Goal: Transaction & Acquisition: Purchase product/service

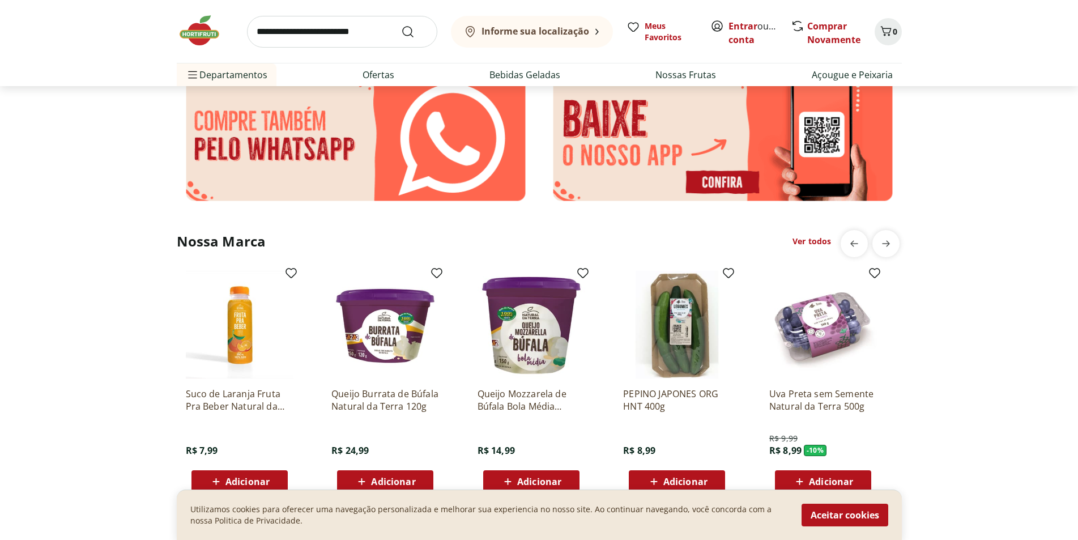
scroll to position [1813, 0]
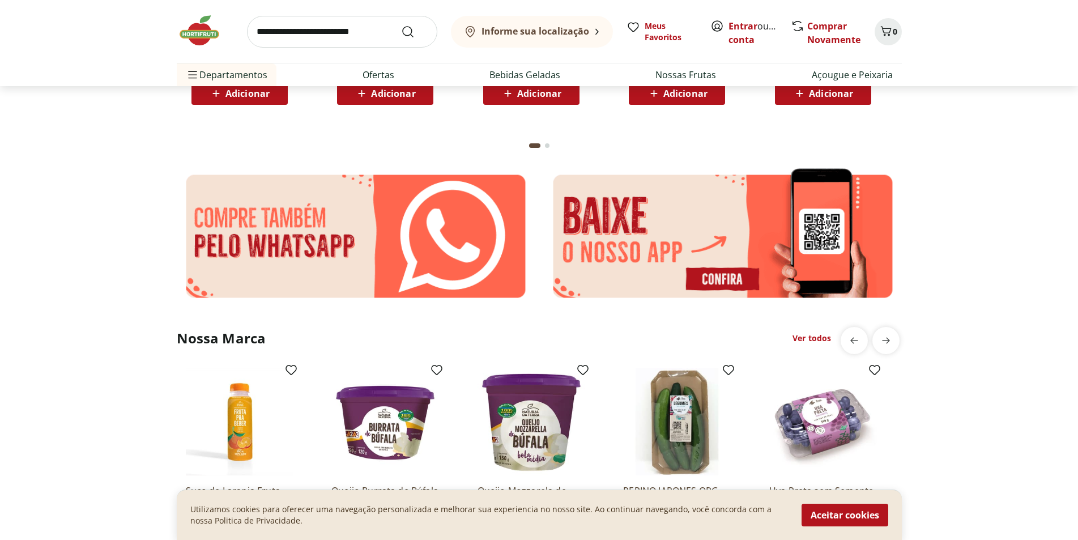
click at [305, 31] on input "search" at bounding box center [342, 32] width 190 height 32
type input "*******"
click at [401, 25] on button "Submit Search" at bounding box center [414, 32] width 27 height 14
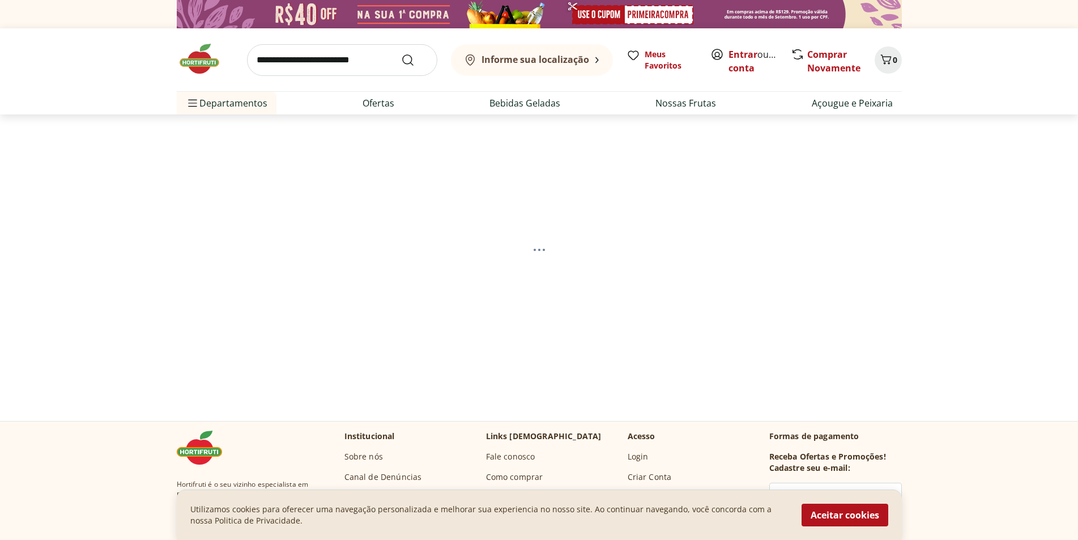
select select "**********"
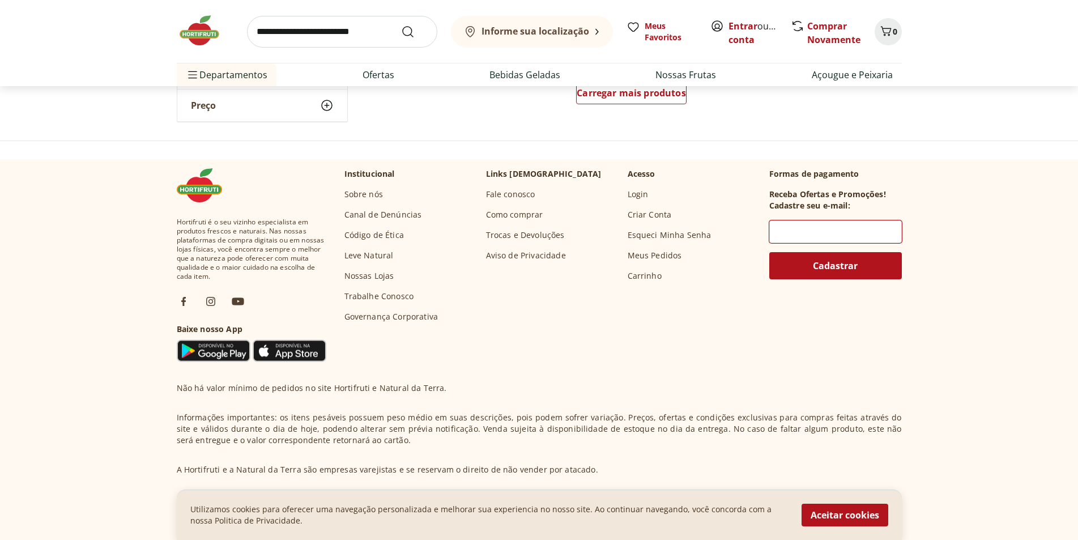
scroll to position [680, 0]
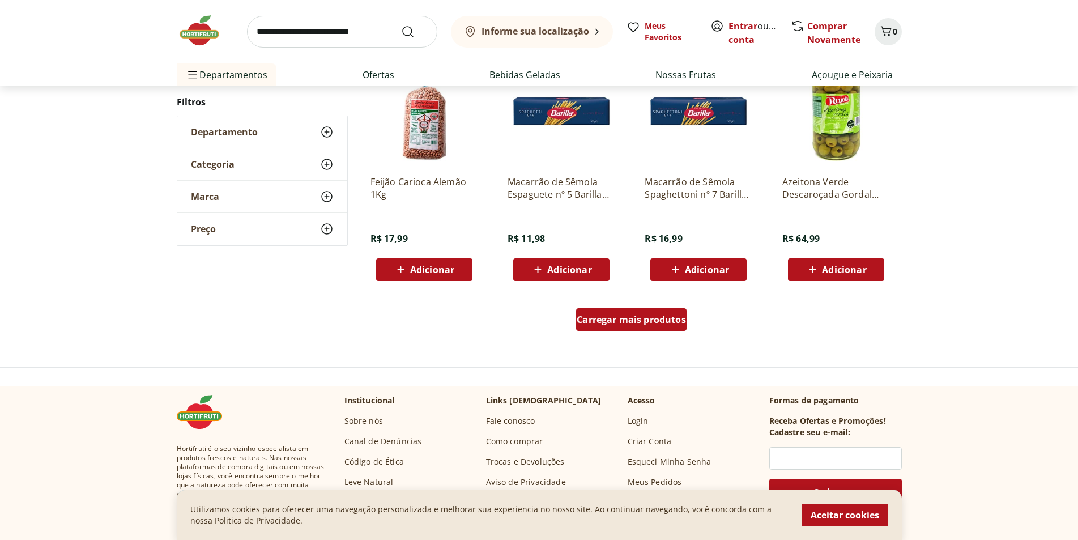
click at [632, 324] on span "Carregar mais produtos" at bounding box center [631, 319] width 109 height 9
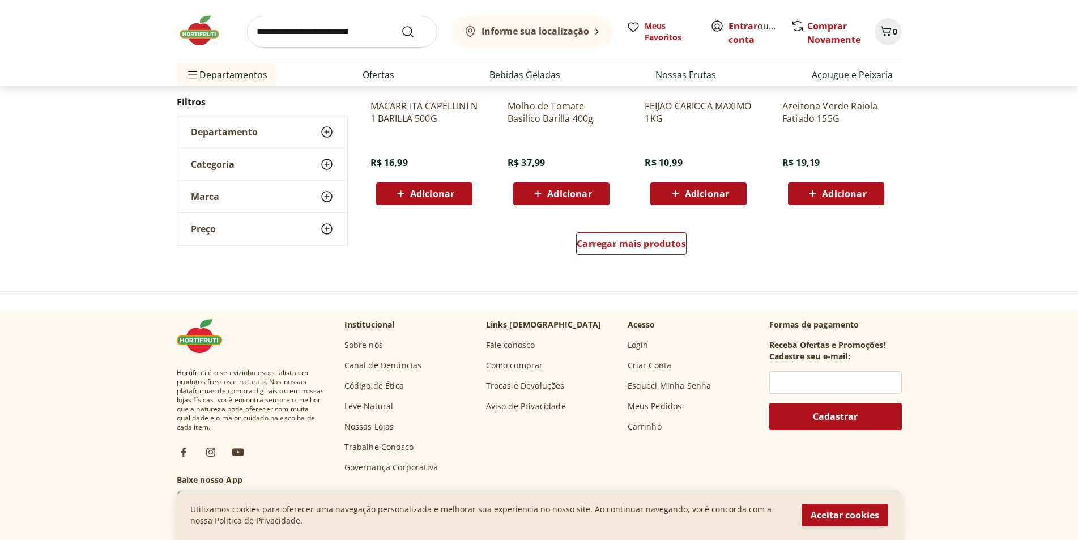
scroll to position [907, 0]
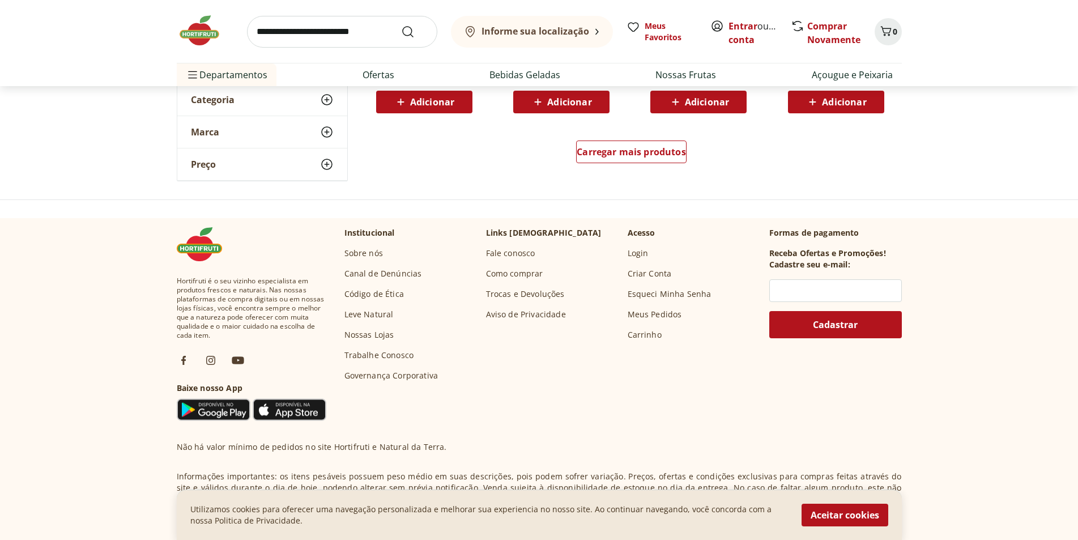
click at [298, 28] on input "search" at bounding box center [342, 32] width 190 height 32
type input "**********"
click at [401, 25] on button "Submit Search" at bounding box center [414, 32] width 27 height 14
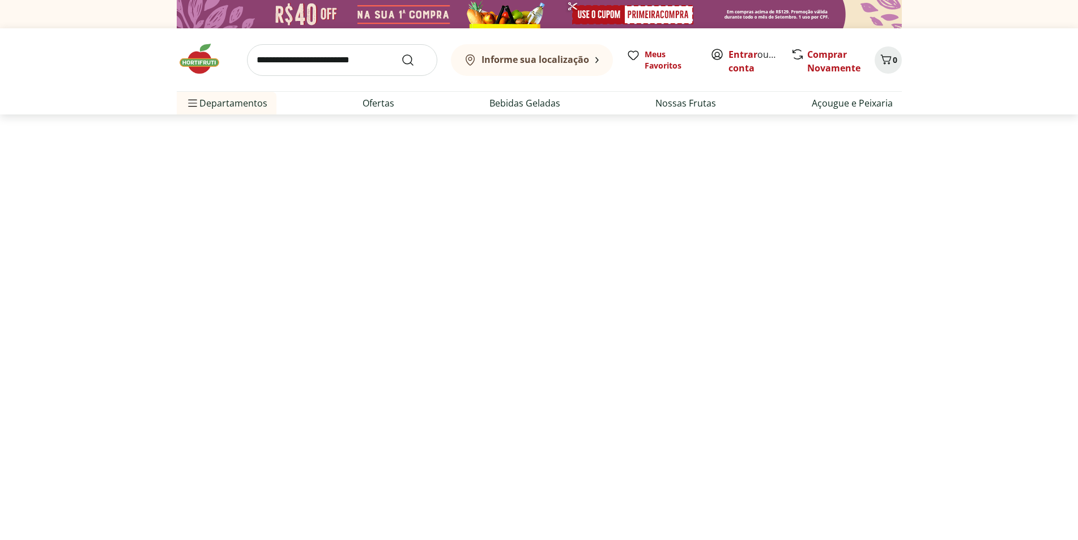
select select "**********"
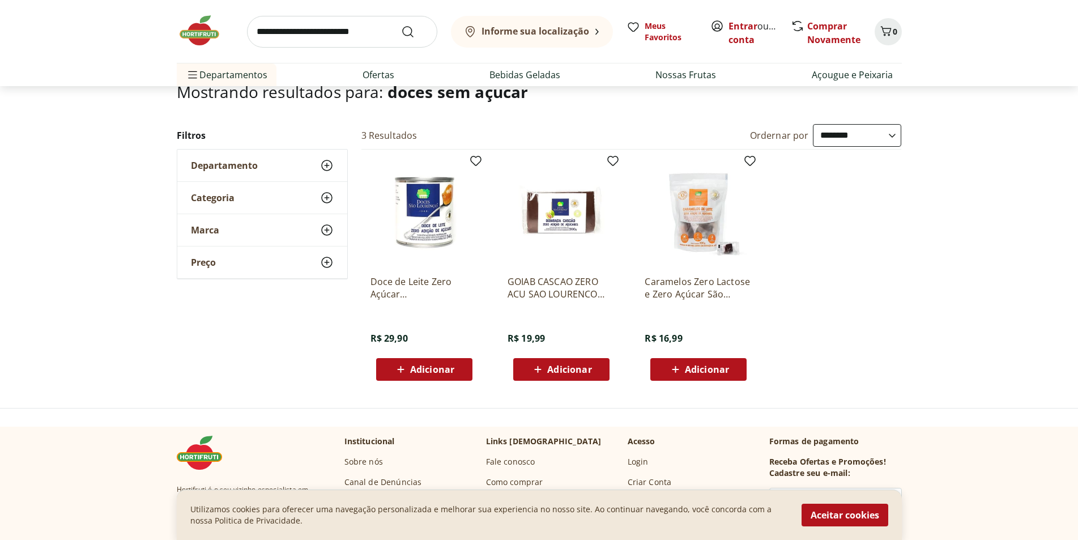
scroll to position [170, 0]
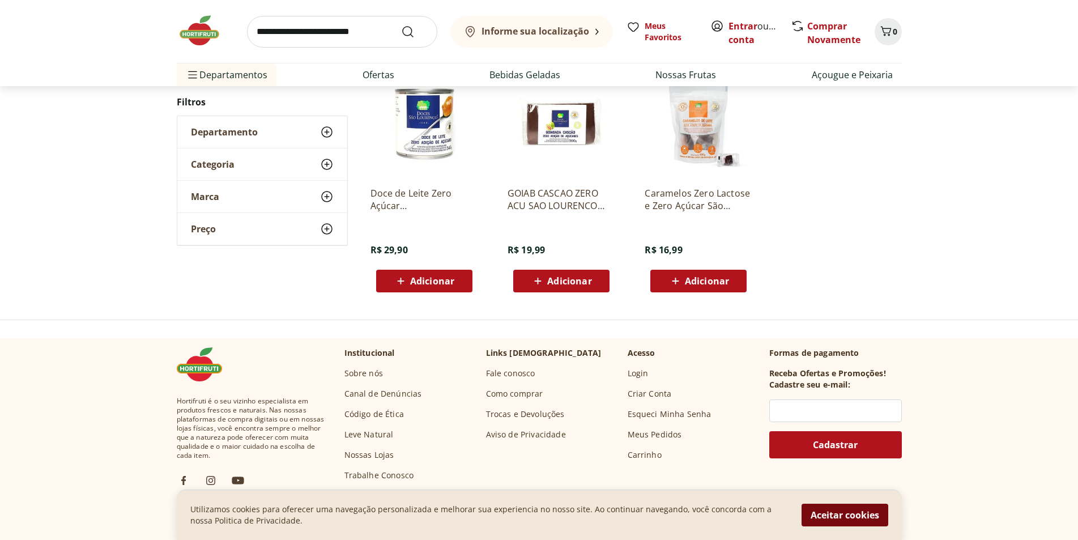
click at [848, 515] on button "Aceitar cookies" at bounding box center [845, 515] width 87 height 23
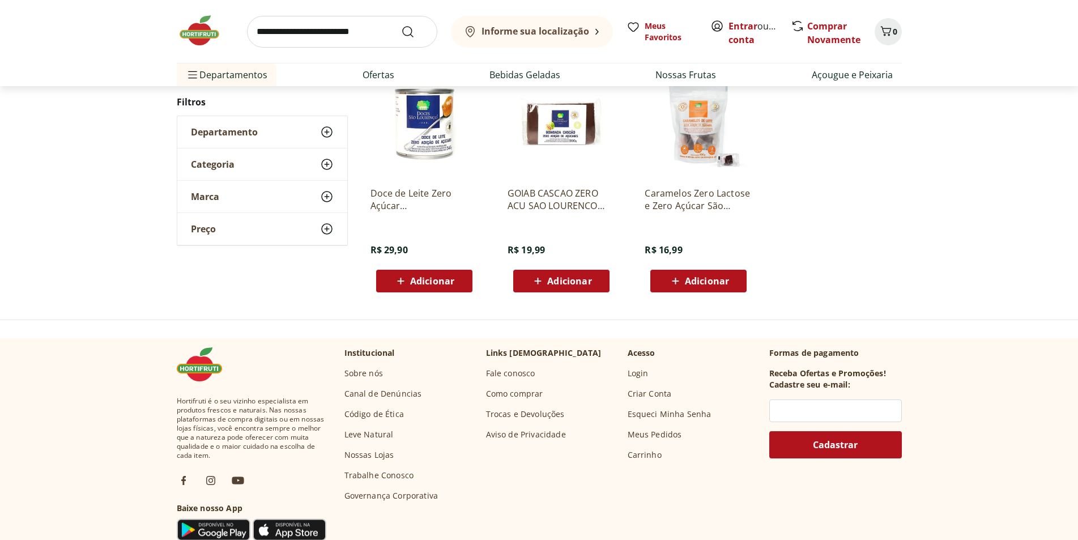
scroll to position [57, 0]
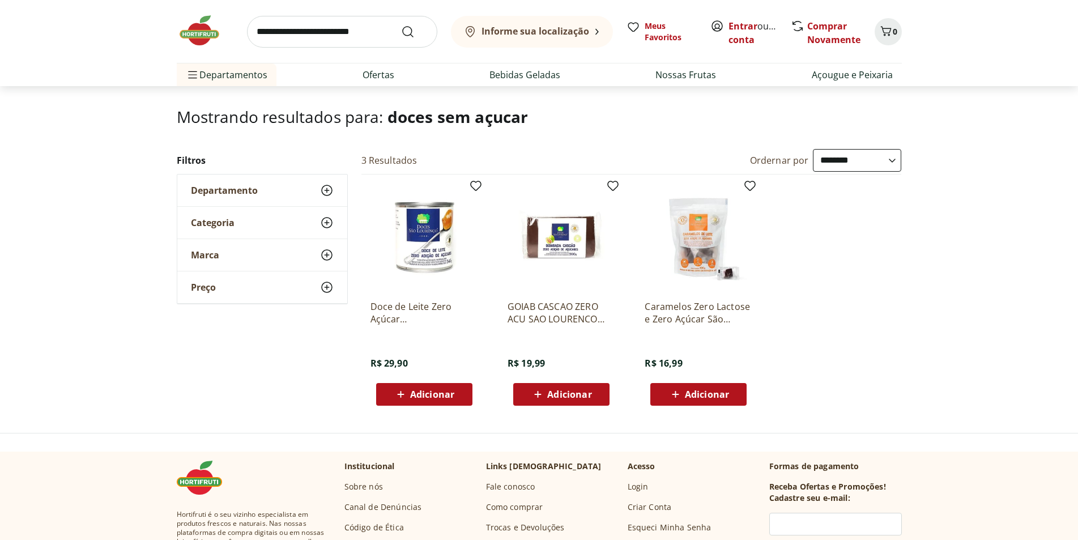
click at [331, 188] on use at bounding box center [327, 191] width 14 height 14
click at [331, 187] on use at bounding box center [327, 191] width 14 height 14
click at [328, 186] on icon at bounding box center [327, 191] width 14 height 14
click at [221, 212] on label "Padaria 3" at bounding box center [269, 211] width 129 height 11
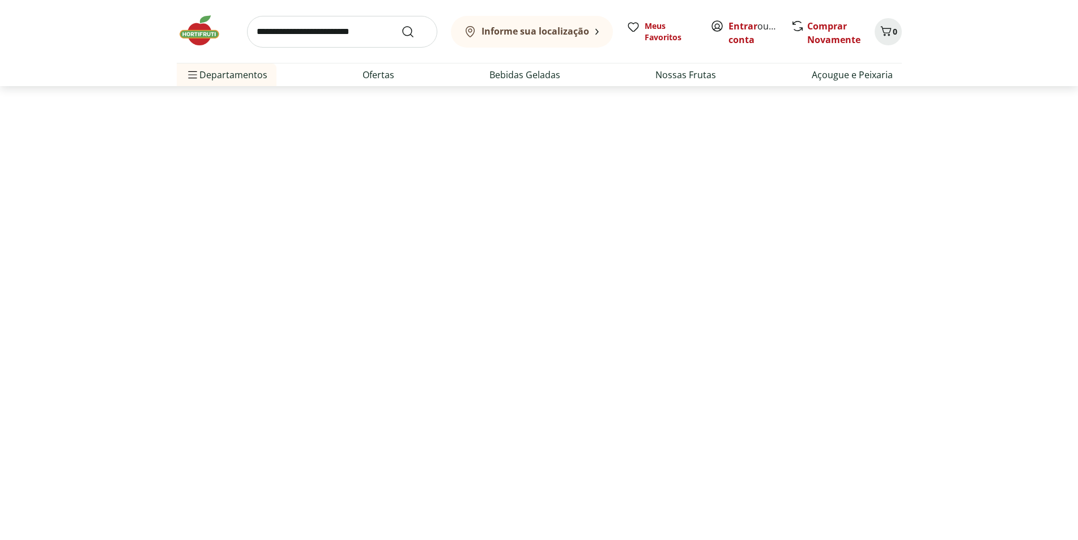
select select "**********"
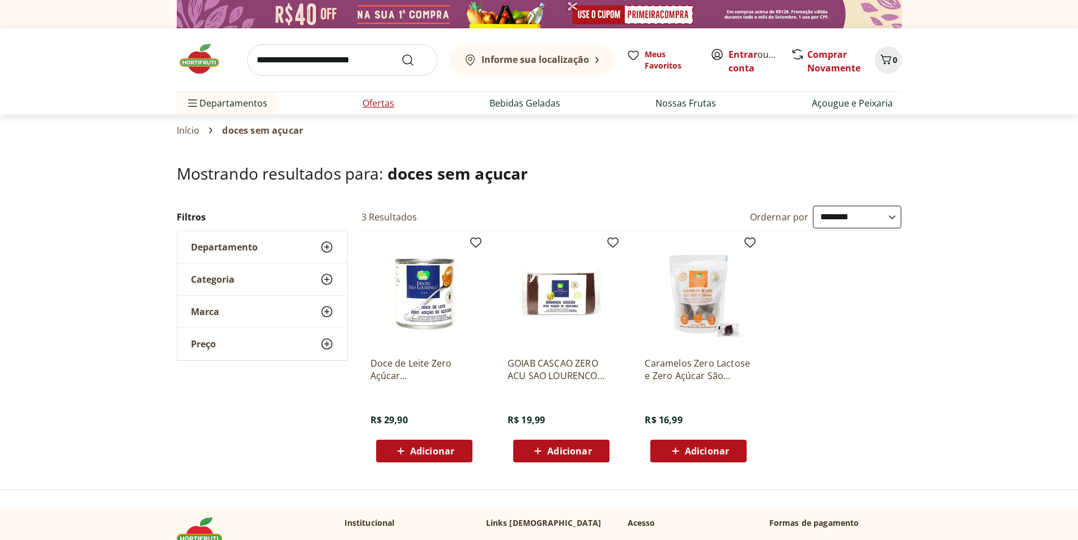
click at [382, 105] on link "Ofertas" at bounding box center [379, 103] width 32 height 14
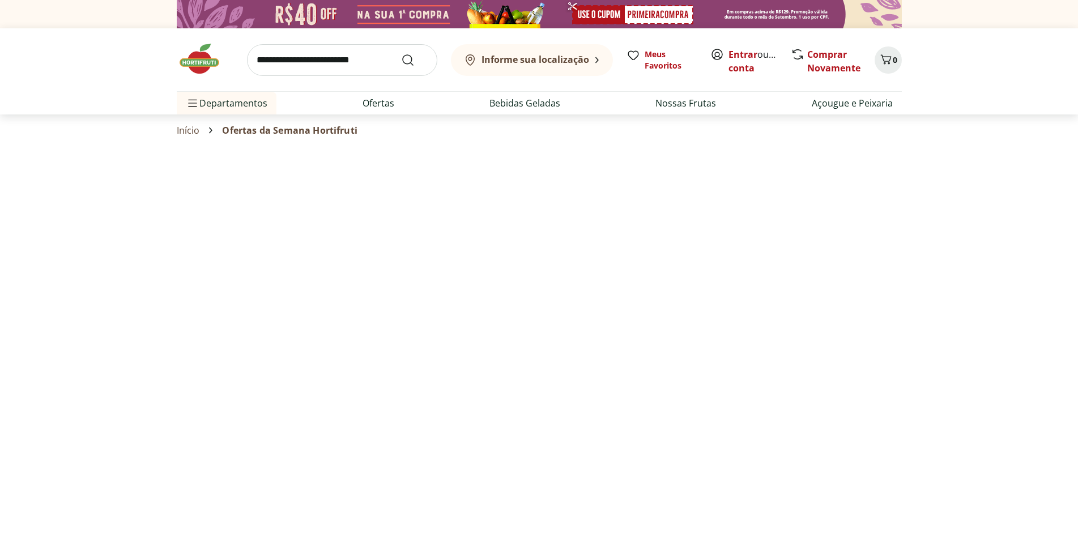
select select "**********"
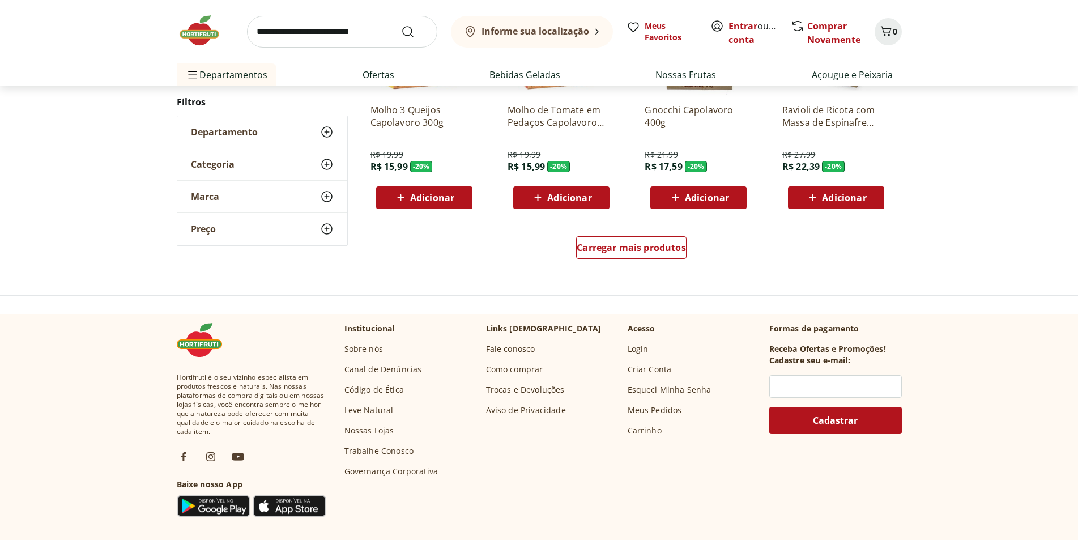
scroll to position [737, 0]
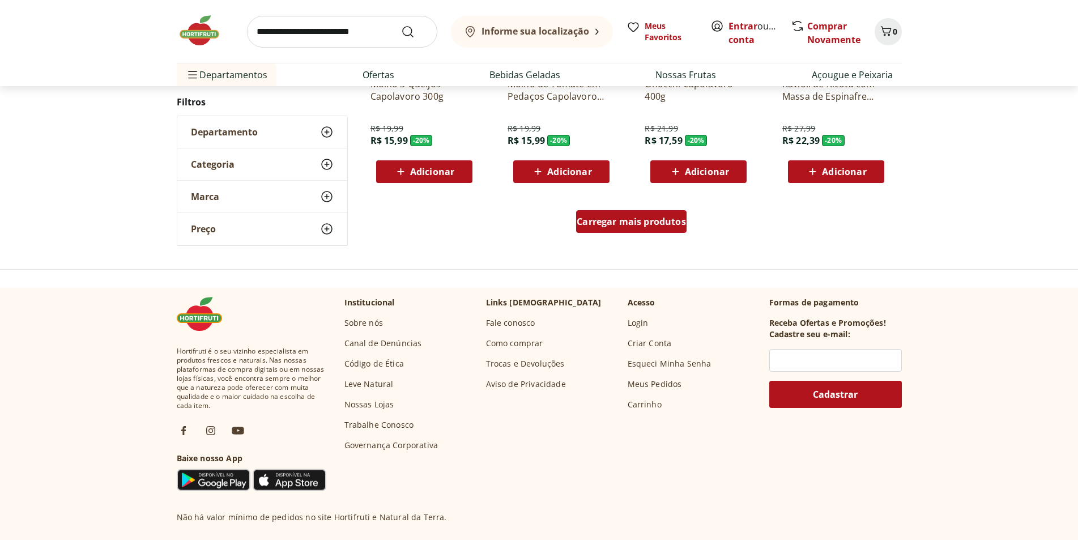
click at [645, 219] on span "Carregar mais produtos" at bounding box center [631, 221] width 109 height 9
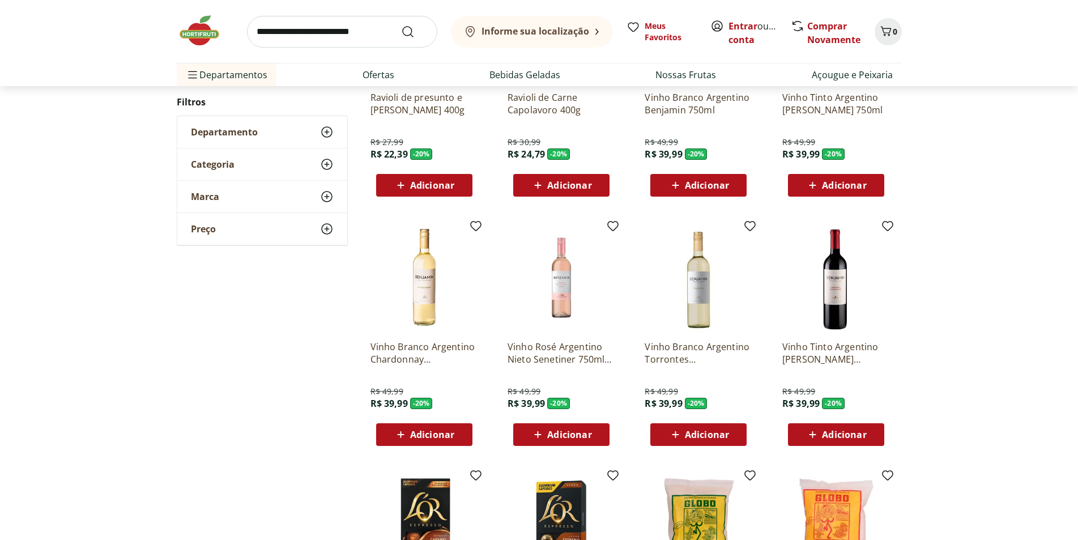
scroll to position [510, 0]
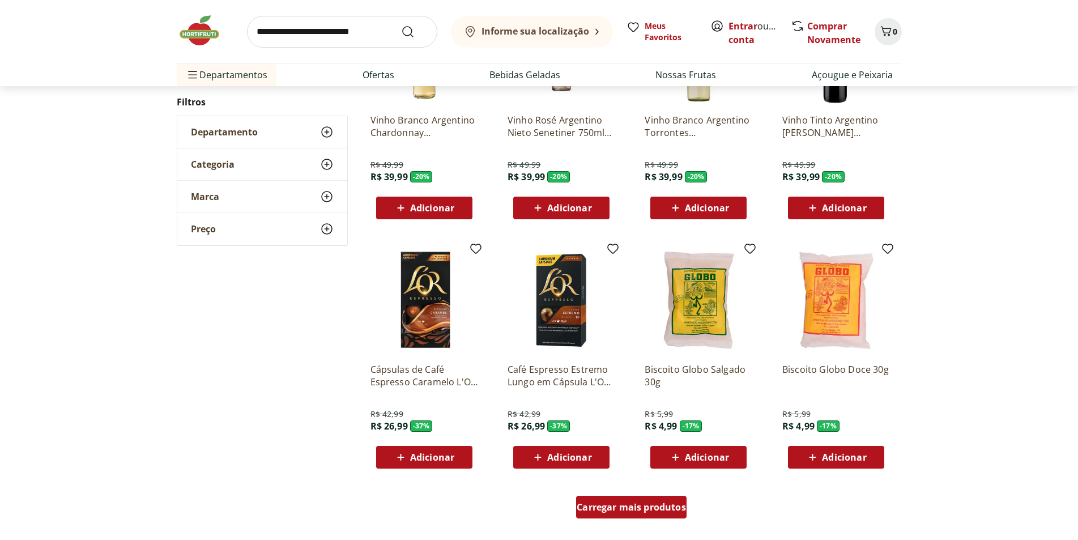
click at [613, 508] on span "Carregar mais produtos" at bounding box center [631, 507] width 109 height 9
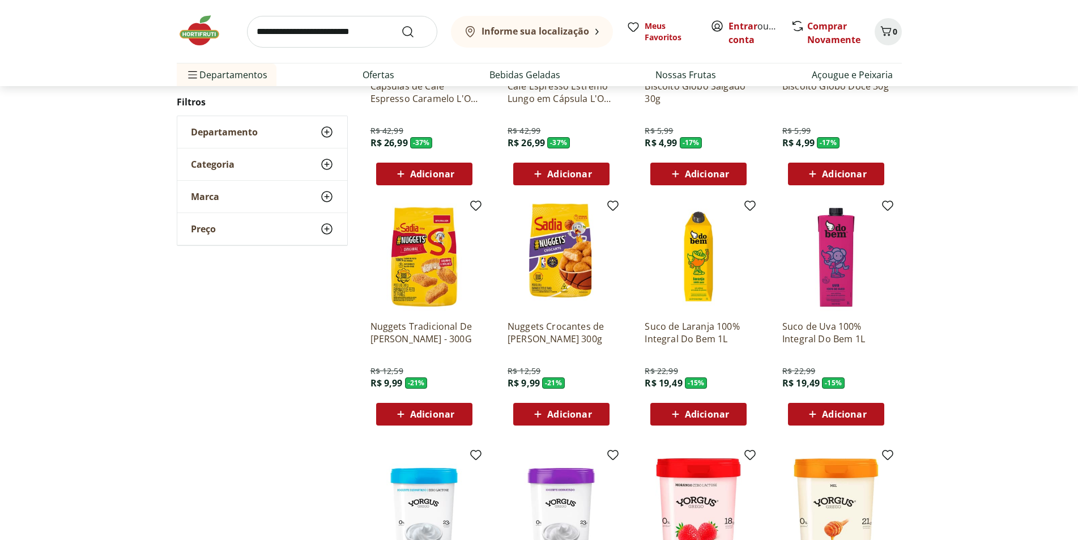
scroll to position [394, 0]
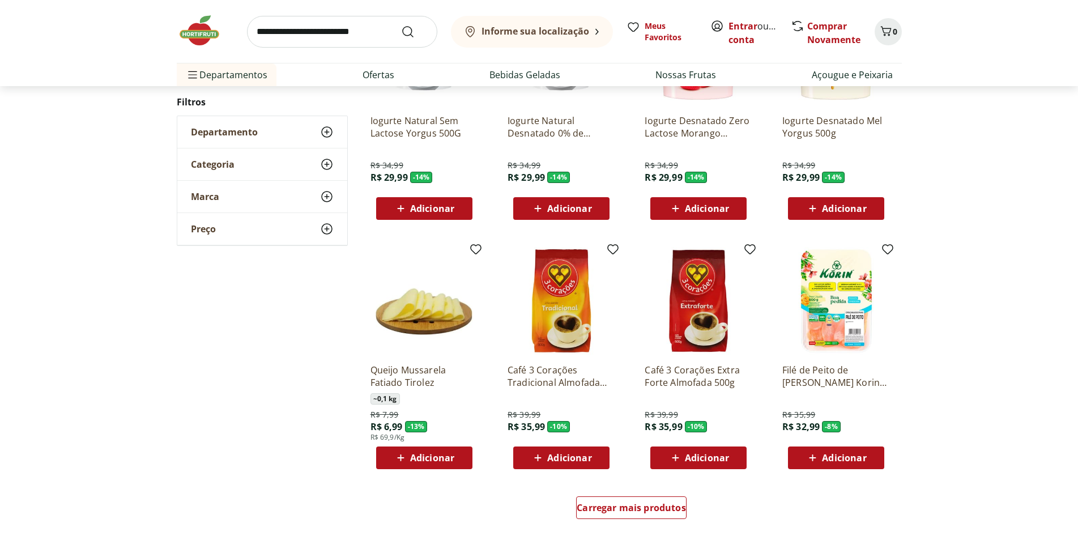
scroll to position [678, 0]
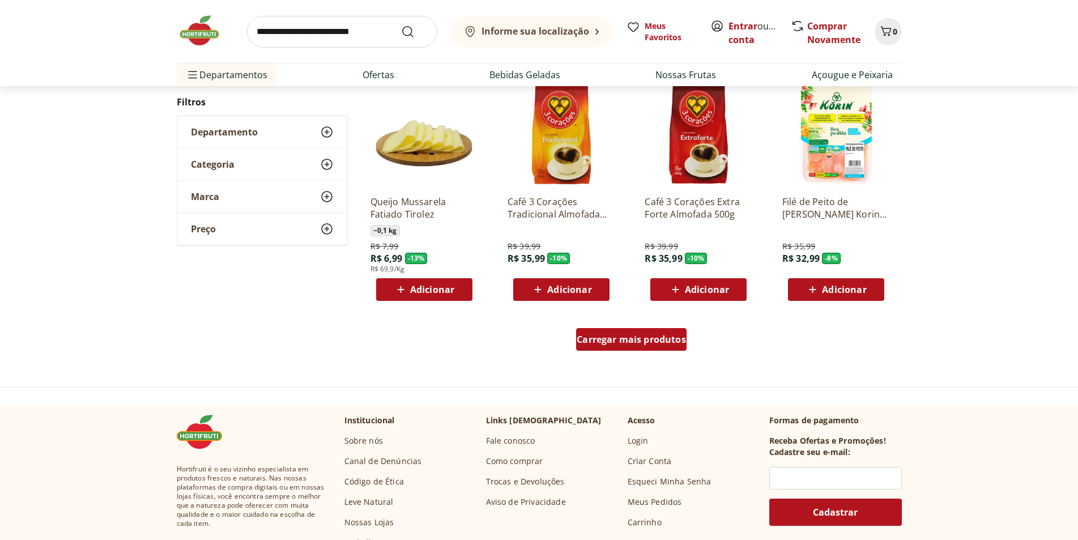
click at [624, 339] on span "Carregar mais produtos" at bounding box center [631, 339] width 109 height 9
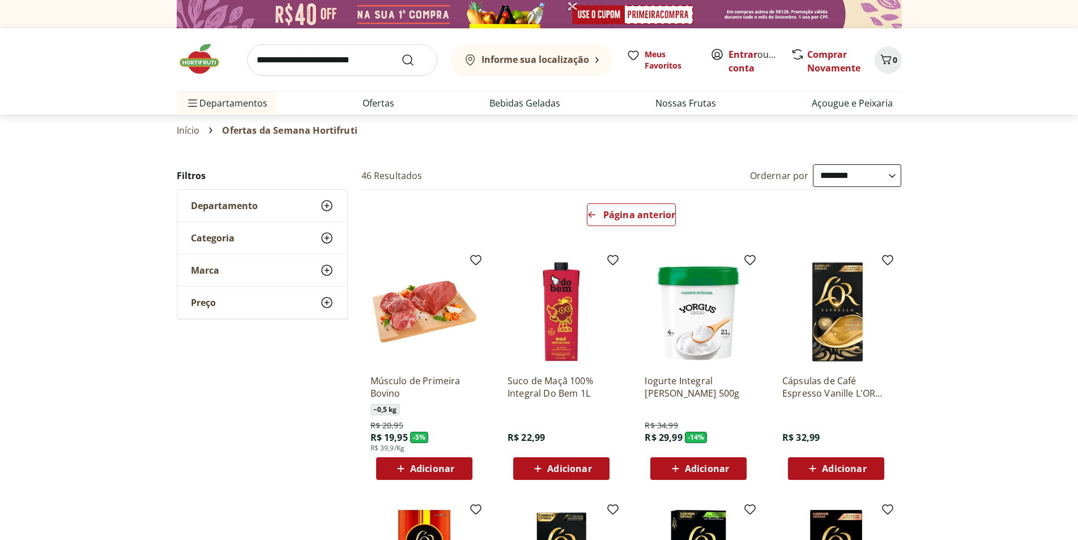
click at [267, 201] on div "Departamento" at bounding box center [262, 206] width 170 height 32
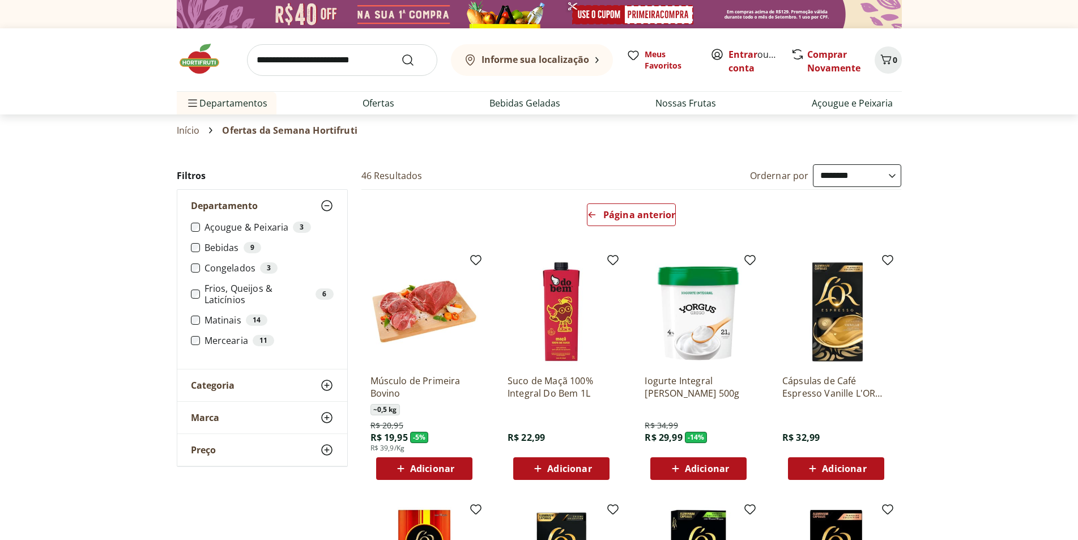
click at [227, 342] on label "Mercearia 11" at bounding box center [269, 340] width 129 height 11
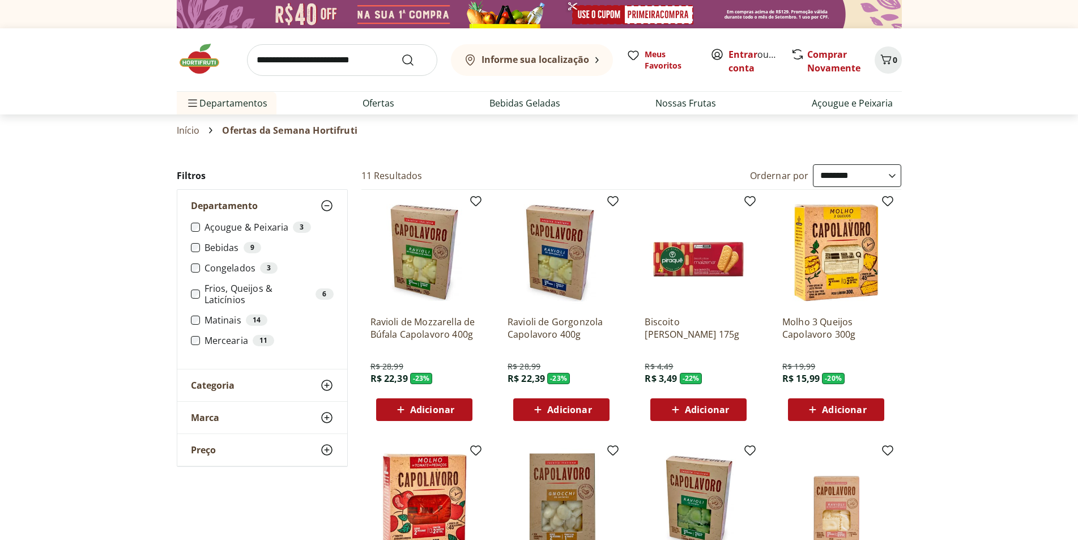
click at [227, 287] on label "Frios, Queijos & Laticínios 6" at bounding box center [269, 294] width 129 height 23
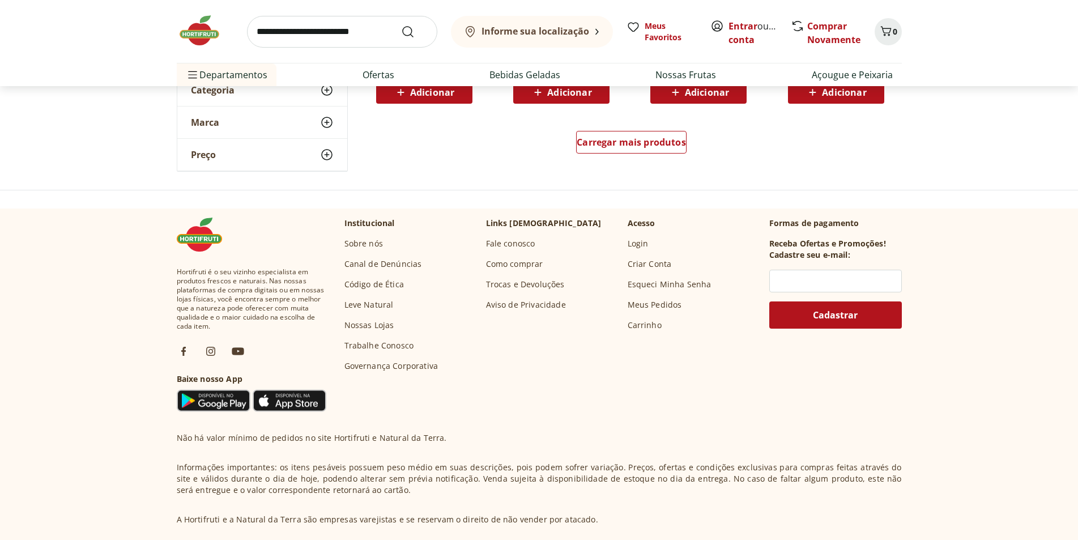
scroll to position [751, 0]
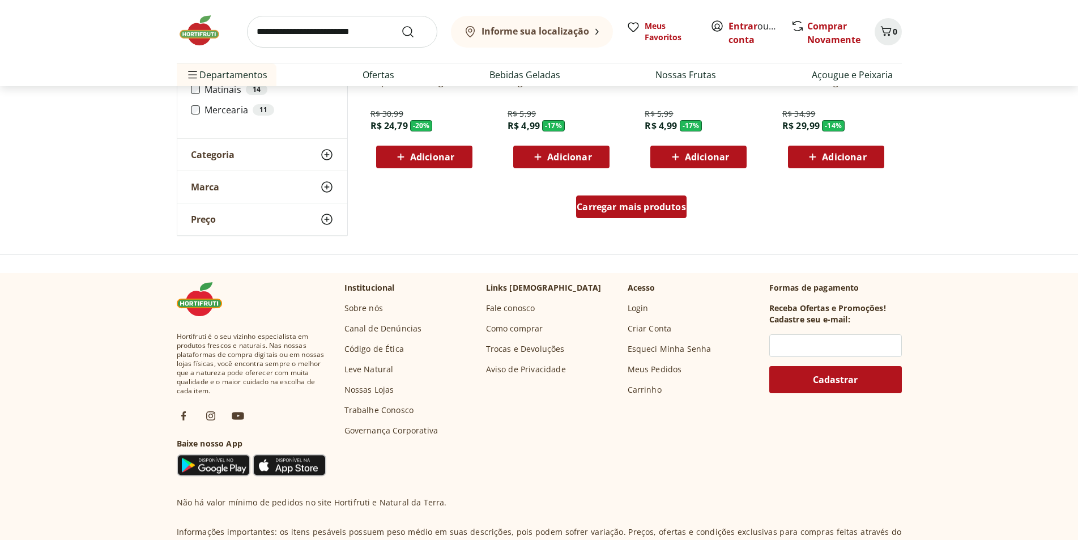
click at [620, 211] on span "Carregar mais produtos" at bounding box center [631, 206] width 109 height 9
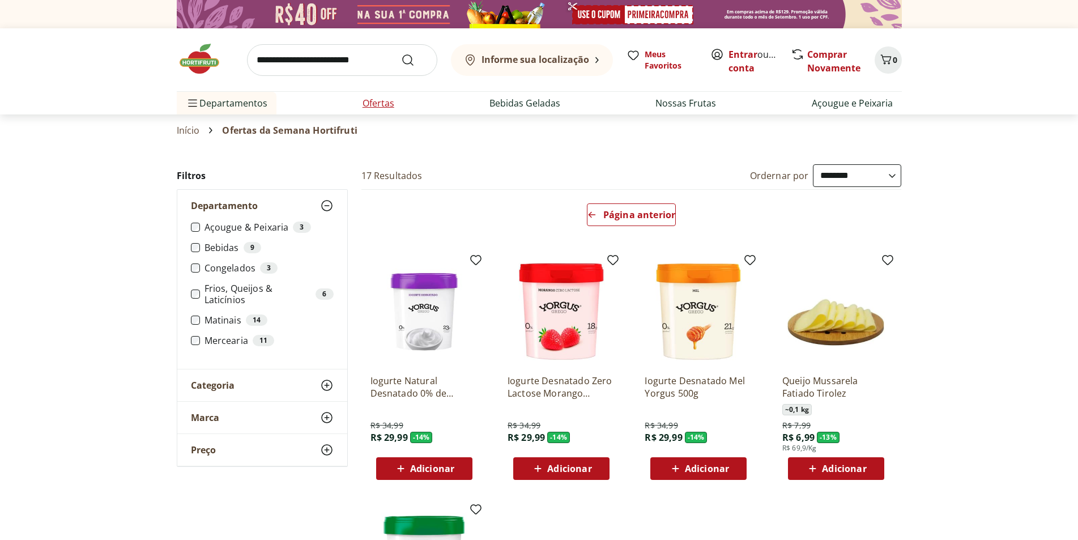
click at [380, 107] on link "Ofertas" at bounding box center [379, 103] width 32 height 14
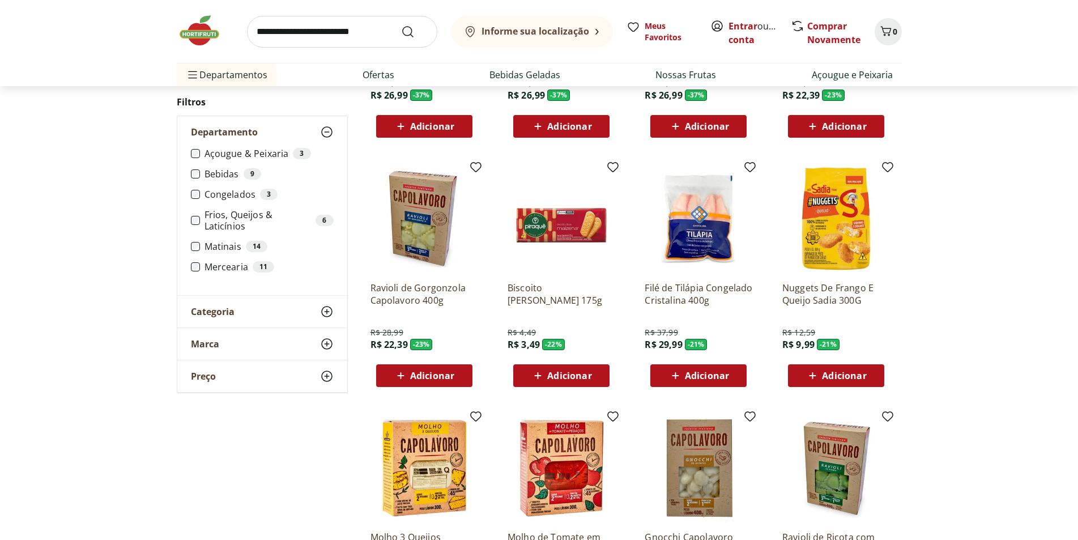
scroll to position [567, 0]
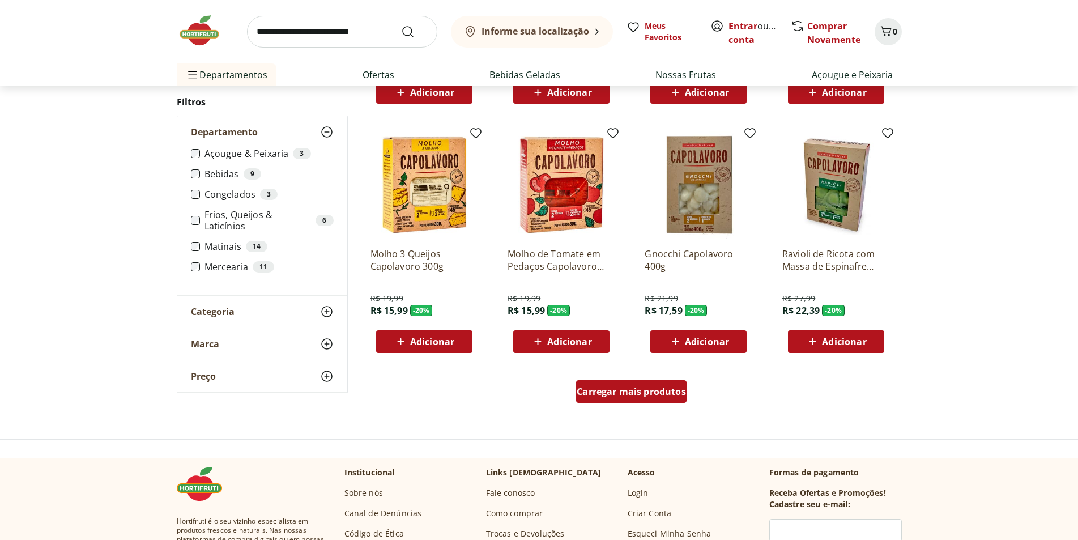
click at [643, 393] on span "Carregar mais produtos" at bounding box center [631, 391] width 109 height 9
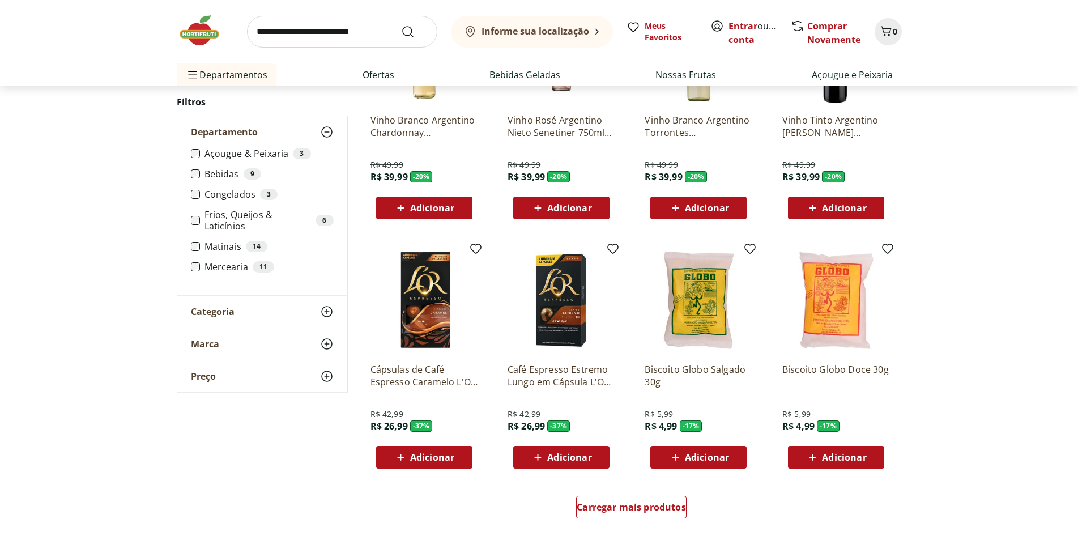
scroll to position [793, 0]
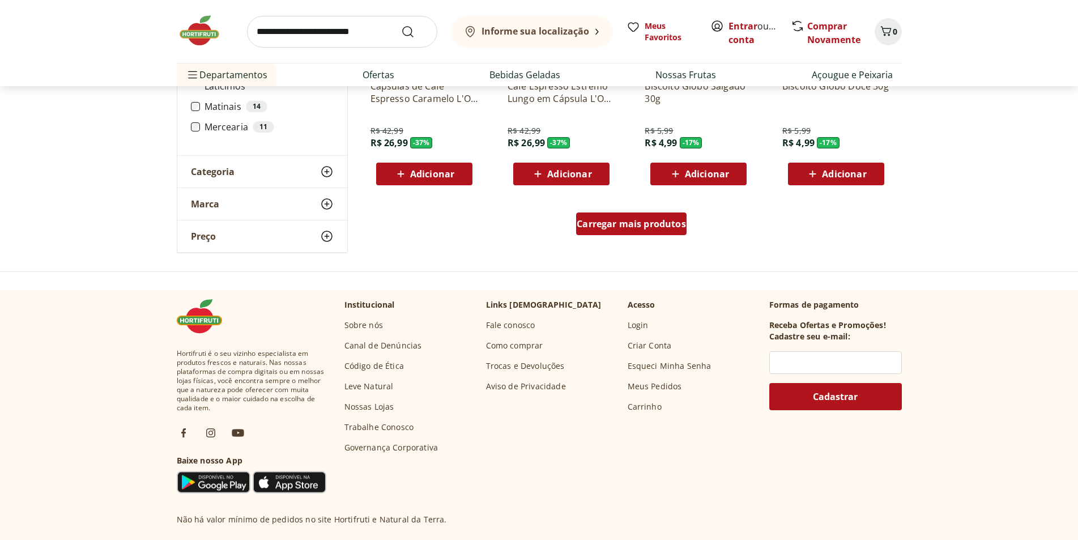
click at [630, 227] on span "Carregar mais produtos" at bounding box center [631, 223] width 109 height 9
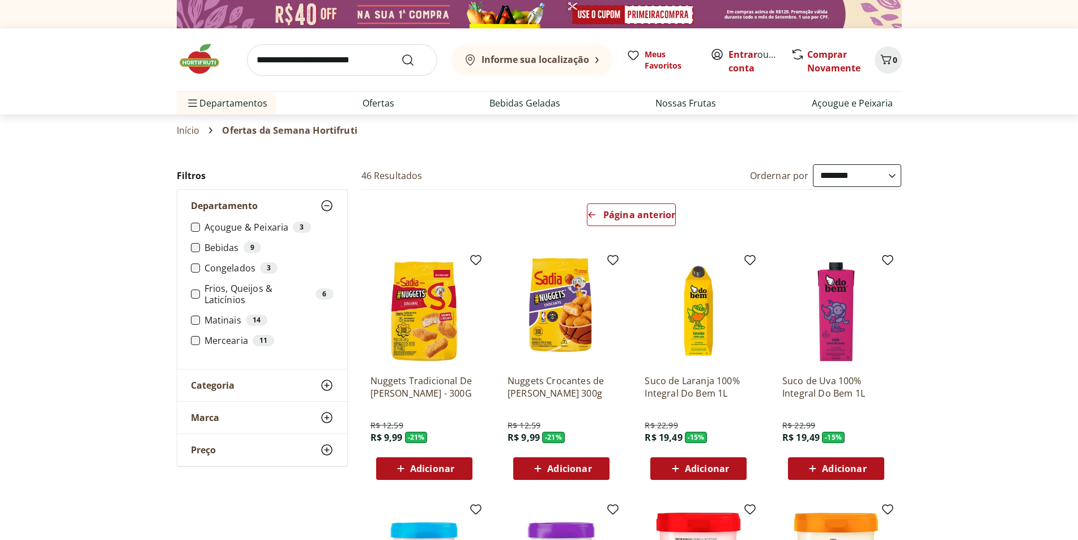
click at [329, 384] on icon at bounding box center [327, 386] width 14 height 14
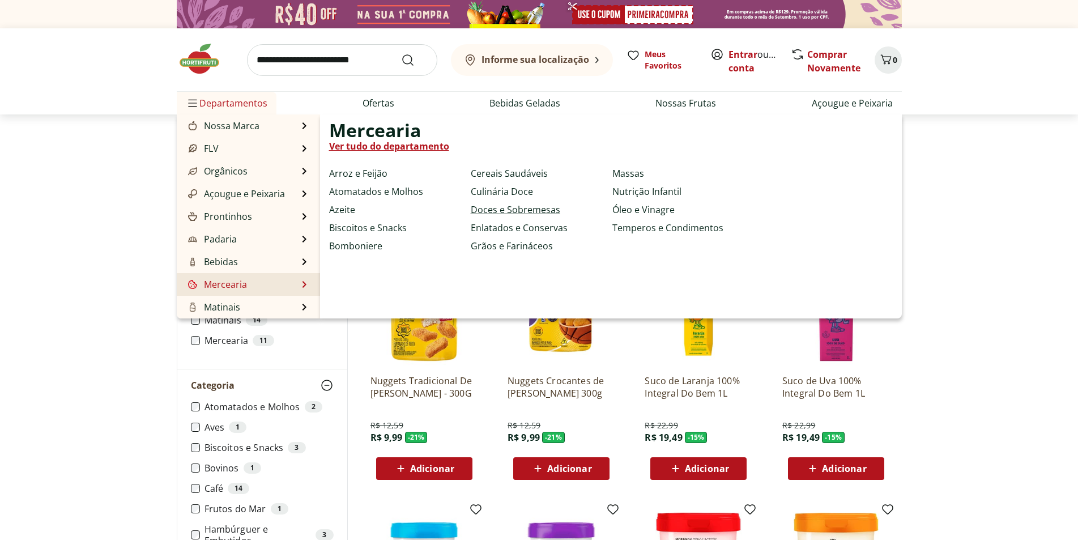
click at [516, 207] on link "Doces e Sobremesas" at bounding box center [516, 210] width 90 height 14
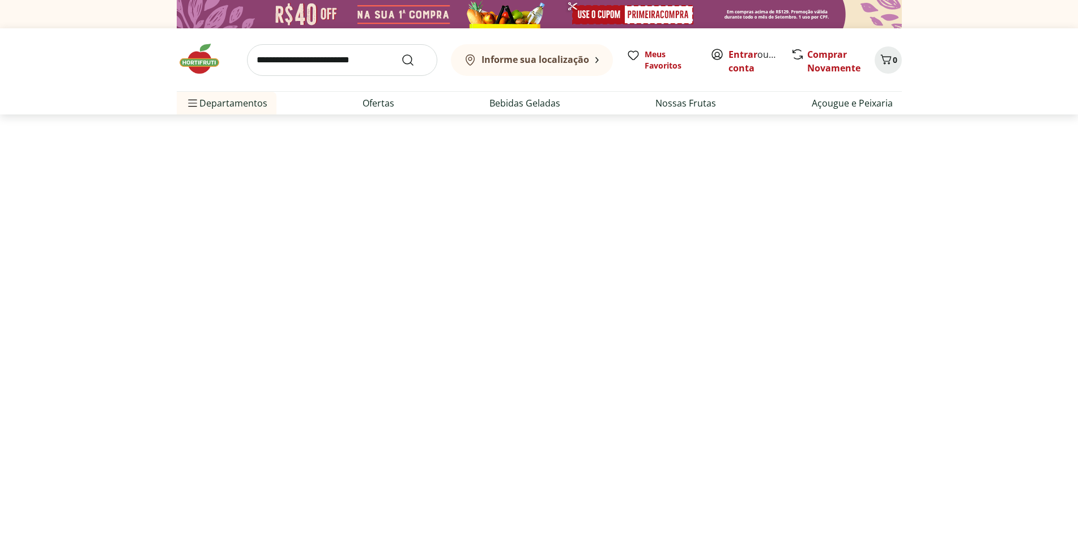
select select "**********"
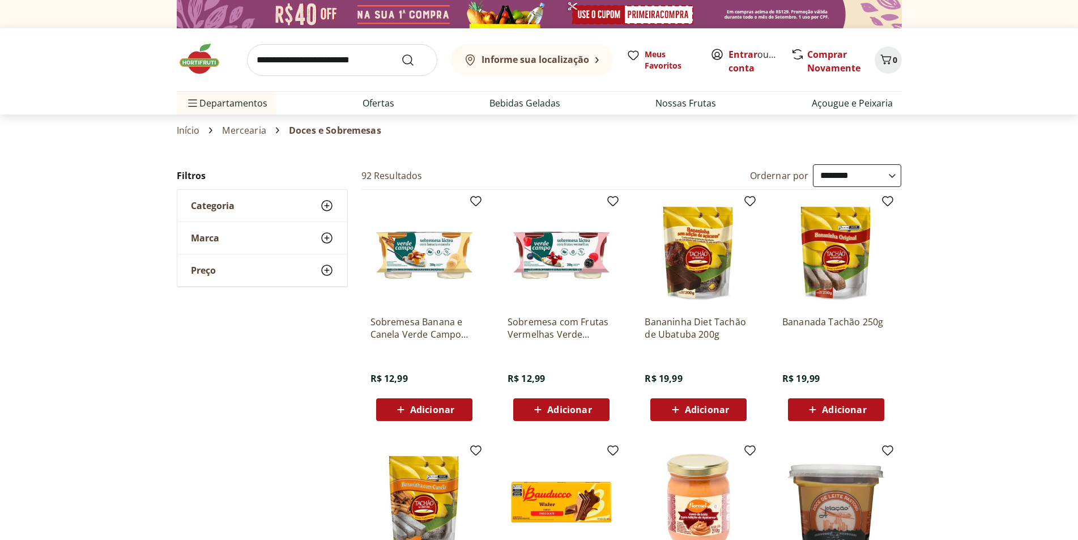
click at [694, 274] on img at bounding box center [699, 253] width 108 height 108
